Goal: Information Seeking & Learning: Learn about a topic

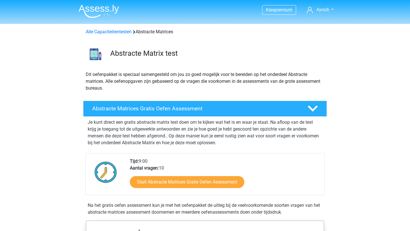
scroll to position [428, 0]
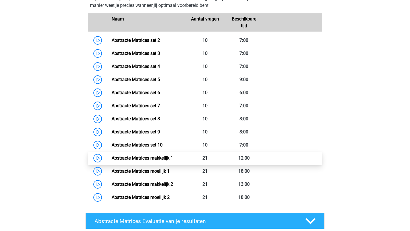
click at [112, 159] on link "Abstracte Matrices makkelijk 1" at bounding box center [143, 157] width 62 height 5
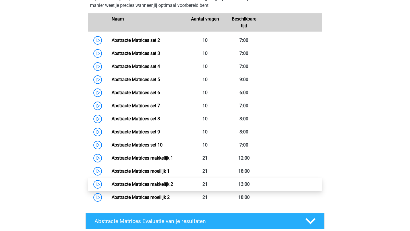
click at [112, 183] on link "Abstracte Matrices makkelijk 2" at bounding box center [143, 184] width 62 height 5
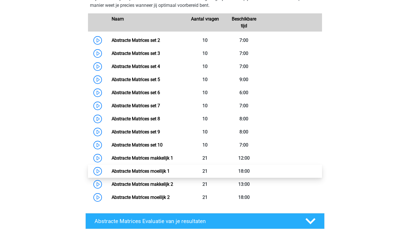
click at [112, 171] on link "Abstracte Matrices moeilijk 1" at bounding box center [141, 171] width 58 height 5
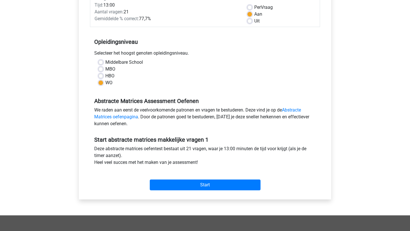
scroll to position [107, 0]
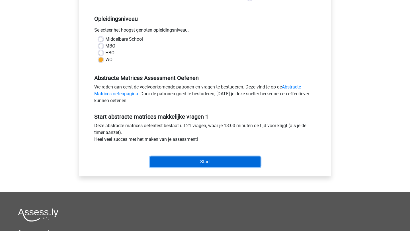
click at [167, 161] on input "Start" at bounding box center [205, 162] width 111 height 11
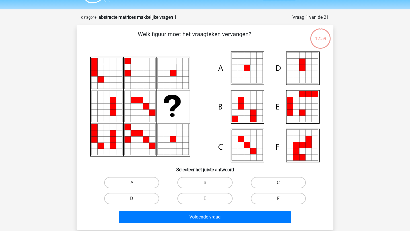
scroll to position [15, 0]
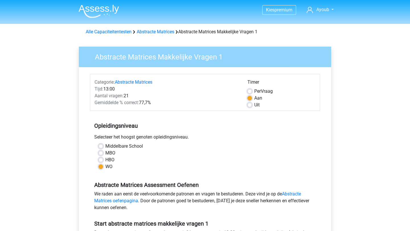
scroll to position [107, 0]
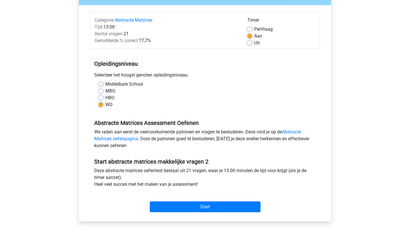
click at [156, 201] on div "Start" at bounding box center [205, 202] width 230 height 20
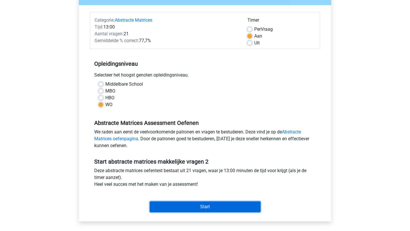
click at [157, 204] on input "Start" at bounding box center [205, 207] width 111 height 11
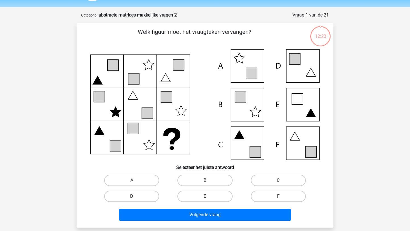
scroll to position [17, 0]
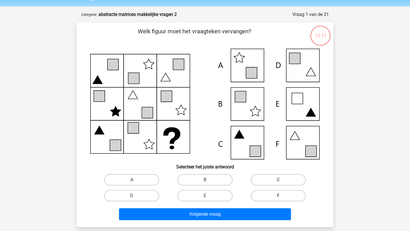
click at [266, 194] on label "F" at bounding box center [278, 195] width 55 height 11
click at [278, 196] on input "F" at bounding box center [280, 198] width 4 height 4
radio input "true"
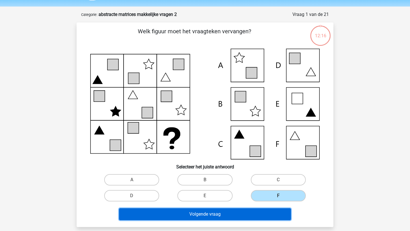
click at [232, 212] on button "Volgende vraag" at bounding box center [205, 214] width 172 height 12
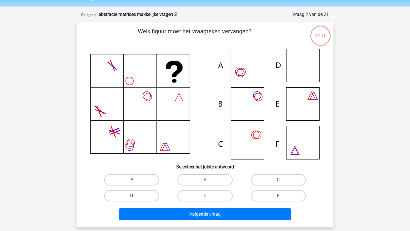
scroll to position [28, 0]
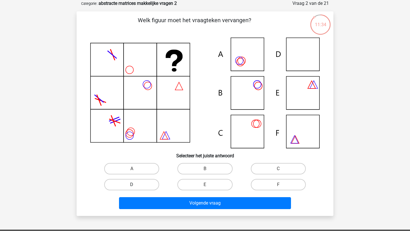
click at [146, 181] on label "D" at bounding box center [131, 184] width 55 height 11
click at [136, 185] on input "D" at bounding box center [134, 187] width 4 height 4
radio input "true"
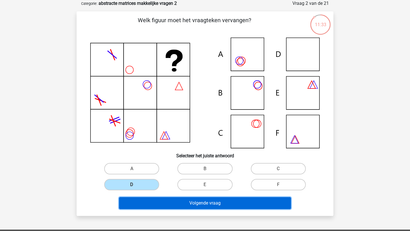
click at [154, 199] on button "Volgende vraag" at bounding box center [205, 203] width 172 height 12
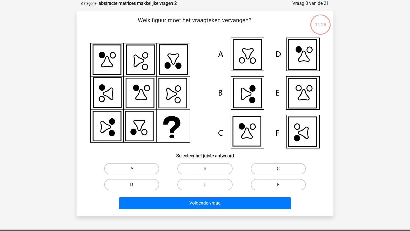
scroll to position [0, 0]
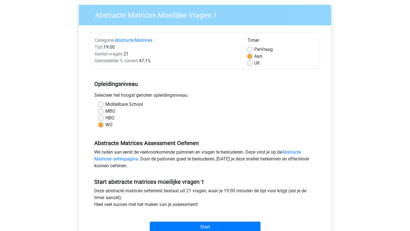
scroll to position [181, 0]
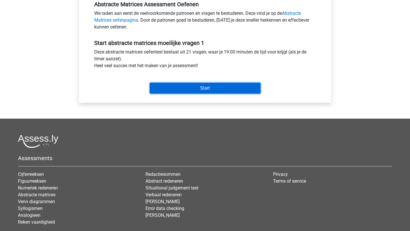
click at [173, 90] on input "Start" at bounding box center [205, 88] width 111 height 11
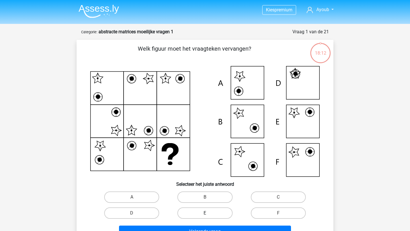
click at [190, 209] on label "E" at bounding box center [204, 213] width 55 height 11
click at [205, 213] on input "E" at bounding box center [207, 215] width 4 height 4
radio input "true"
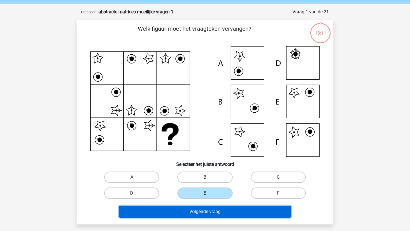
click at [190, 207] on button "Volgende vraag" at bounding box center [205, 212] width 172 height 12
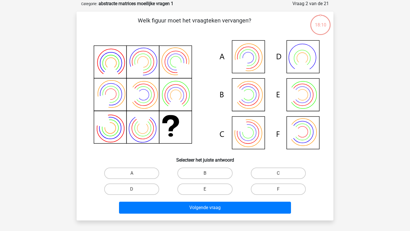
scroll to position [28, 0]
